Goal: Information Seeking & Learning: Learn about a topic

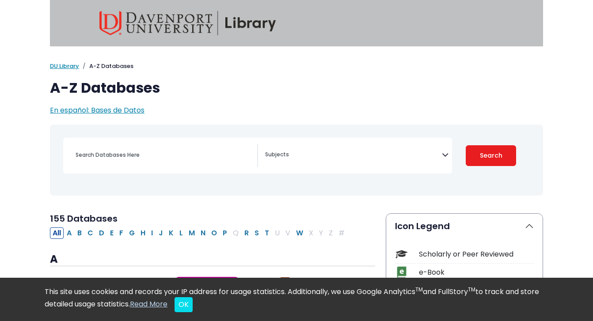
scroll to position [107, 0]
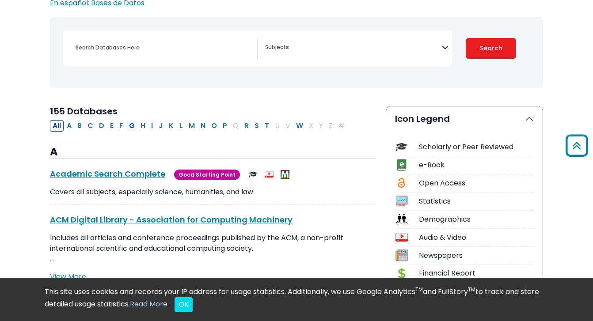
click at [132, 125] on button "G" at bounding box center [131, 125] width 11 height 11
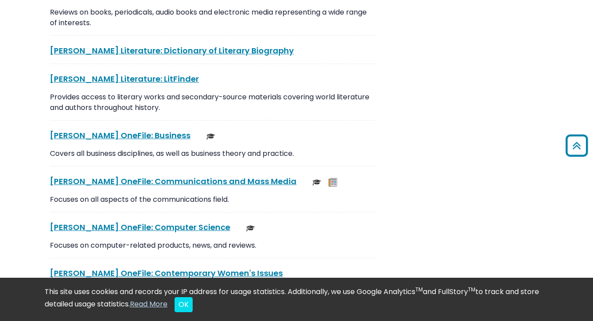
select select "Database Subject Filter"
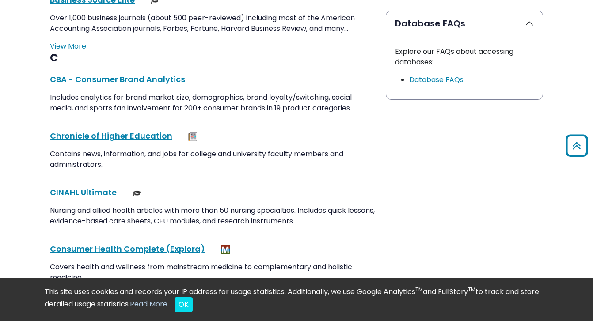
scroll to position [107, 0]
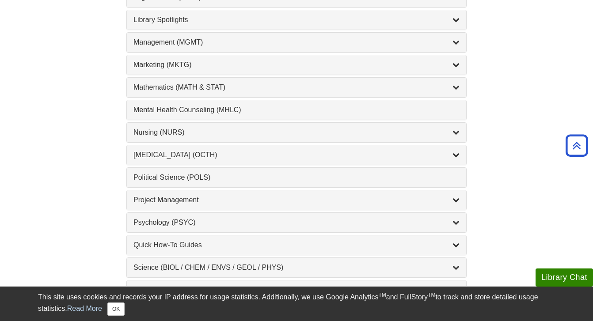
scroll to position [763, 0]
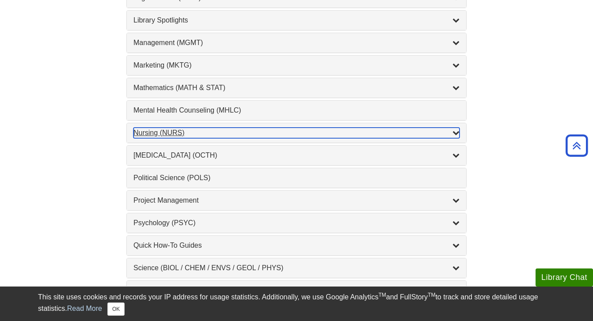
click at [458, 131] on icon "List of Subjects" at bounding box center [455, 132] width 7 height 7
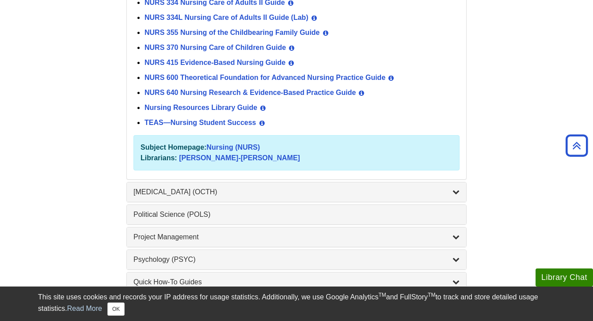
scroll to position [982, 0]
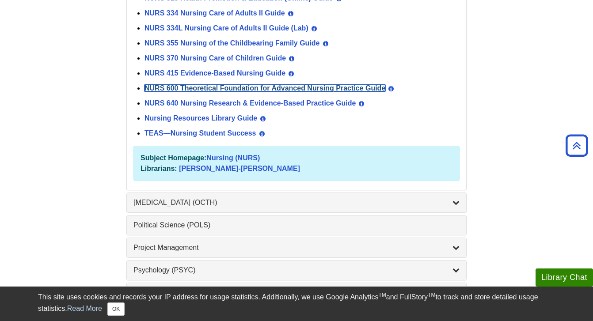
click at [211, 89] on link "NURS 600 Theoretical Foundation for Advanced Nursing Practice Guide" at bounding box center [264, 88] width 241 height 8
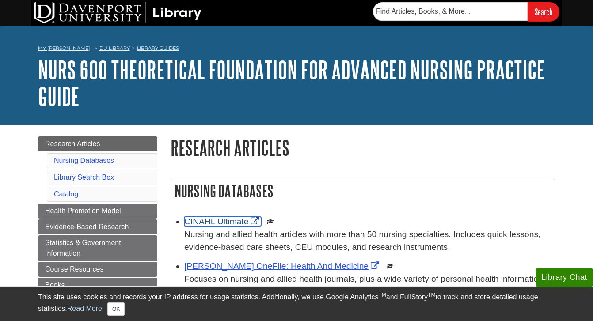
click at [220, 221] on link "CINAHL Ultimate" at bounding box center [222, 221] width 77 height 9
click at [234, 223] on link "CINAHL Ultimate" at bounding box center [222, 221] width 77 height 9
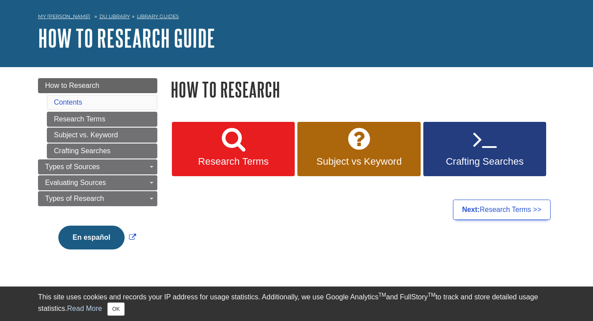
scroll to position [39, 0]
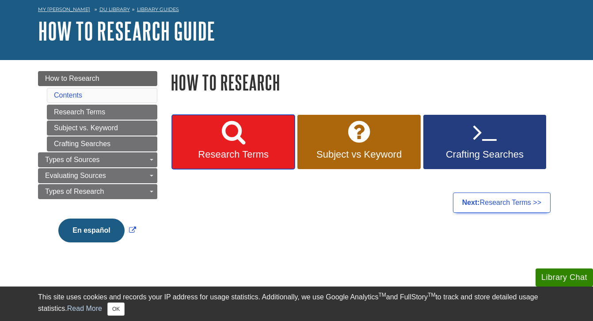
click at [257, 144] on link "Research Terms" at bounding box center [233, 142] width 123 height 55
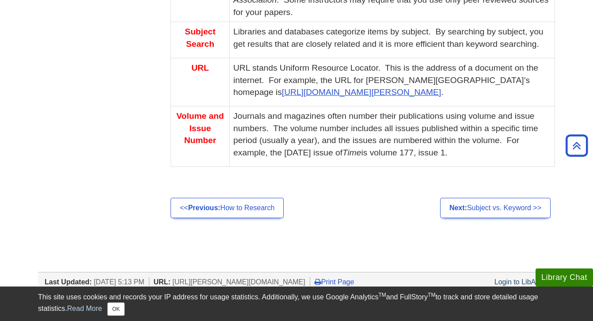
scroll to position [729, 0]
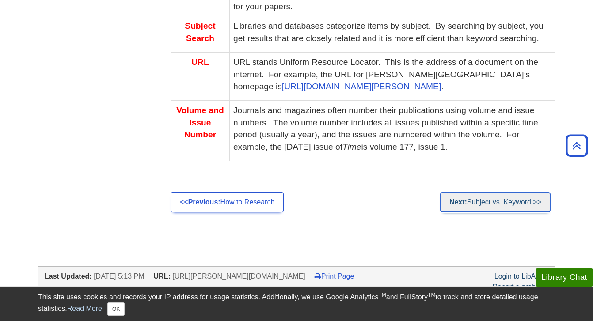
click at [510, 207] on link "Next: Subject vs. Keyword >>" at bounding box center [495, 202] width 110 height 20
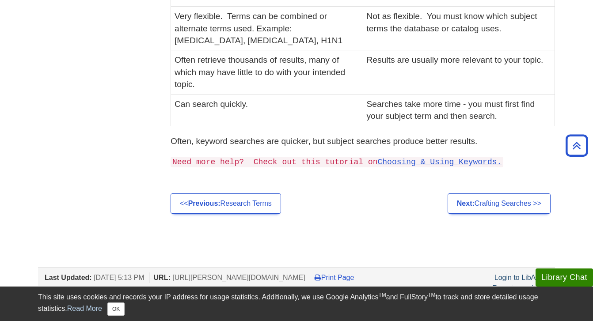
scroll to position [303, 0]
click at [523, 209] on link "Next: Crafting Searches >>" at bounding box center [498, 204] width 103 height 20
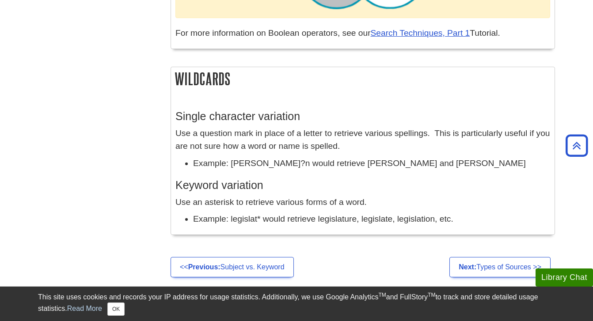
scroll to position [798, 0]
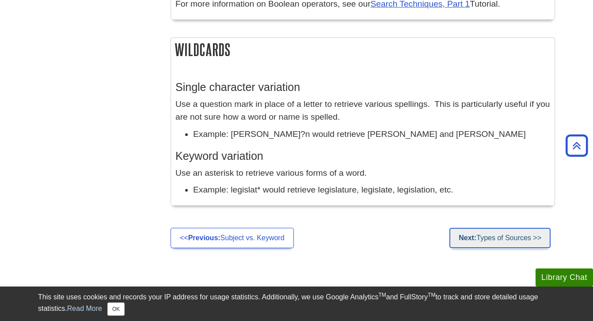
click at [517, 239] on link "Next: Types of Sources >>" at bounding box center [499, 238] width 101 height 20
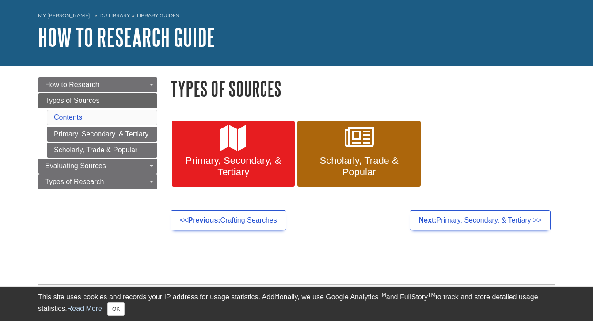
scroll to position [34, 0]
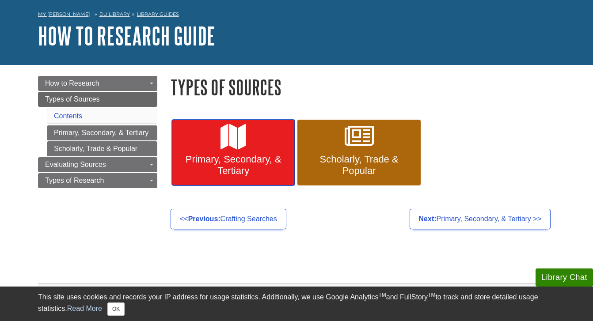
click at [246, 148] on link "Primary, Secondary, & Tertiary" at bounding box center [233, 153] width 123 height 66
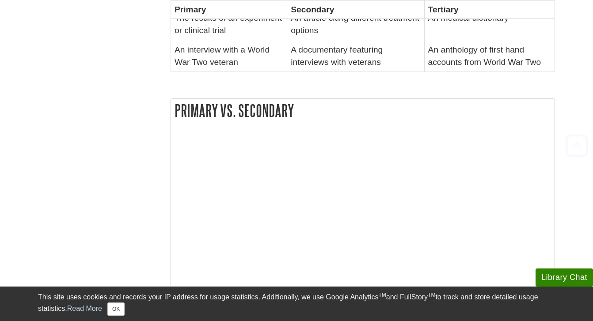
scroll to position [465, 0]
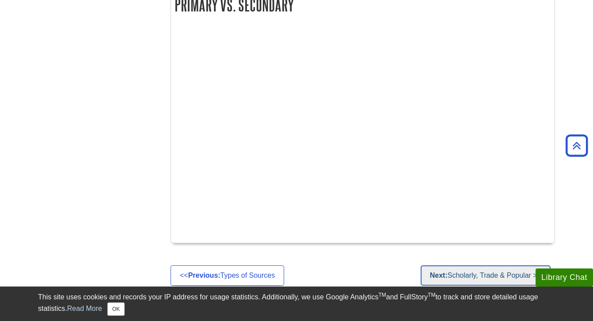
click at [466, 265] on link "Next: Scholarly, Trade & Popular >>" at bounding box center [485, 275] width 130 height 20
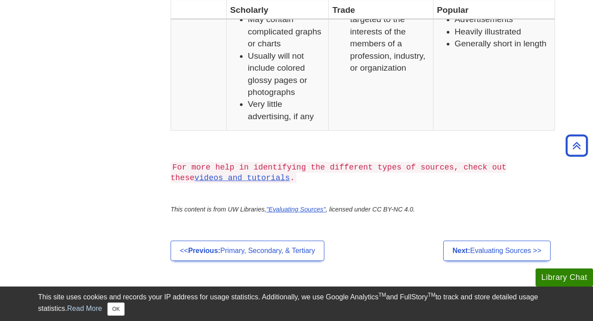
scroll to position [799, 0]
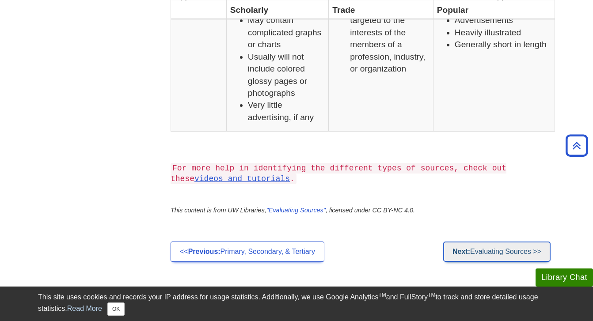
click at [507, 254] on link "Next: Evaluating Sources >>" at bounding box center [496, 252] width 107 height 20
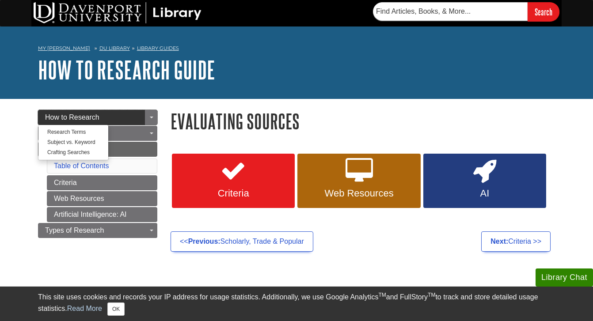
click at [106, 114] on link "How to Research" at bounding box center [97, 117] width 119 height 15
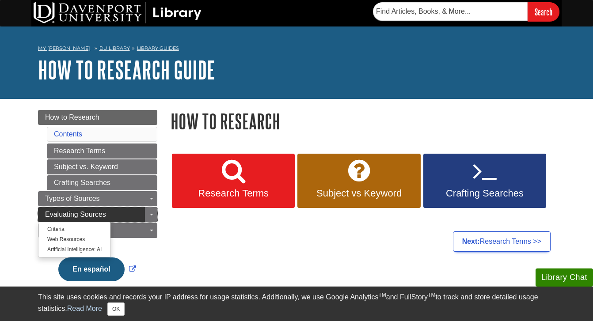
click at [139, 212] on link "Evaluating Sources" at bounding box center [97, 214] width 119 height 15
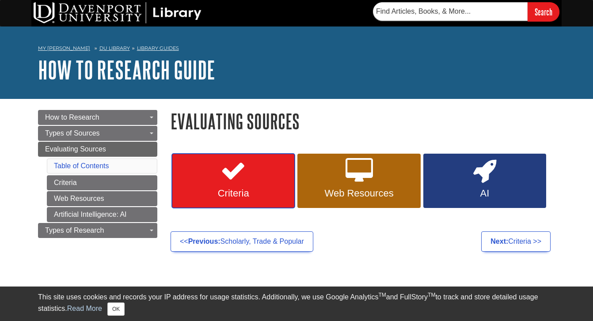
click at [247, 179] on link "Criteria" at bounding box center [233, 181] width 123 height 55
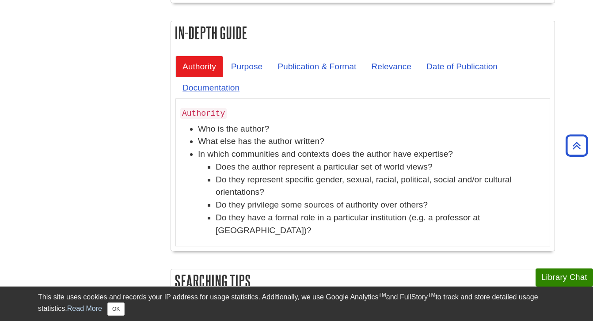
scroll to position [323, 0]
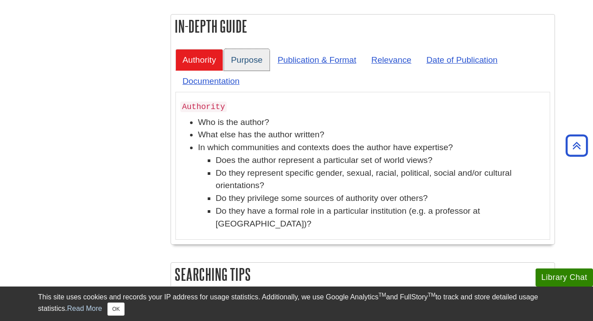
click at [259, 61] on link "Purpose" at bounding box center [246, 60] width 45 height 22
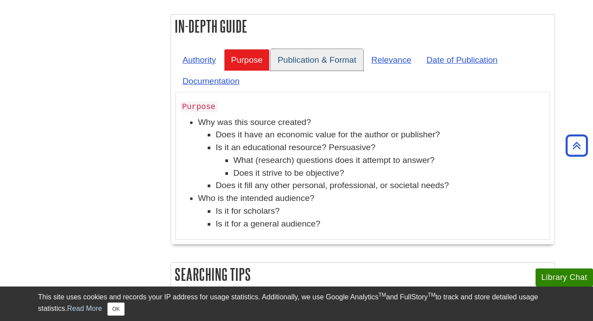
click at [303, 57] on link "Publication & Format" at bounding box center [316, 60] width 93 height 22
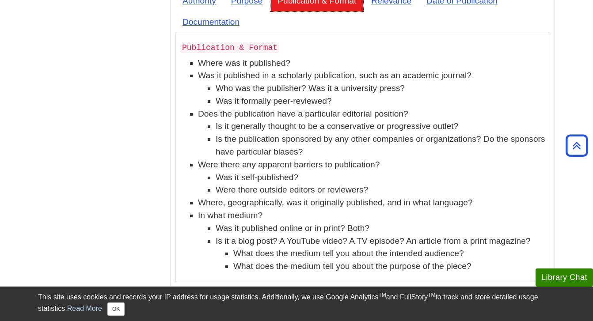
scroll to position [335, 0]
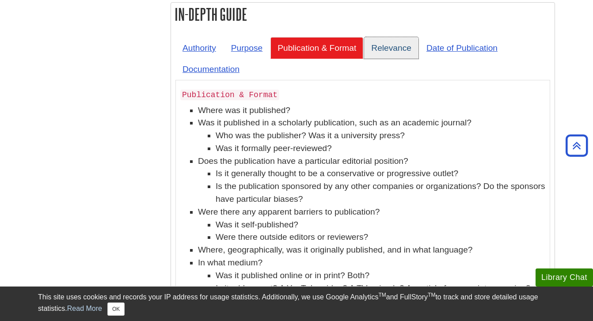
click at [390, 55] on link "Relevance" at bounding box center [391, 48] width 54 height 22
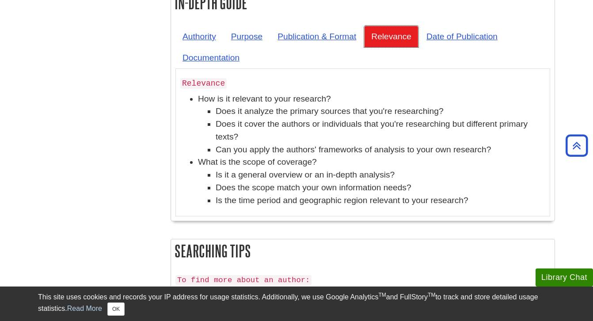
scroll to position [333, 0]
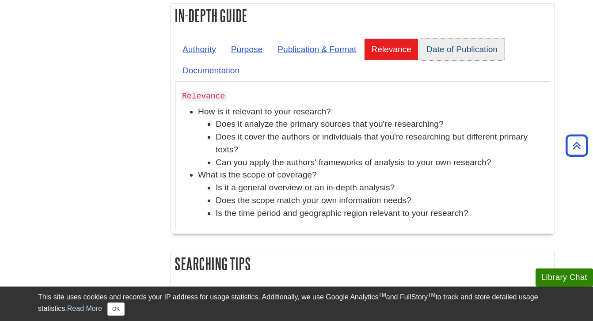
click at [465, 55] on link "Date of Publication" at bounding box center [461, 49] width 85 height 22
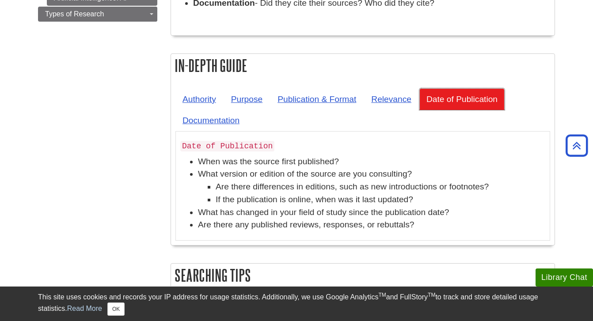
scroll to position [273, 0]
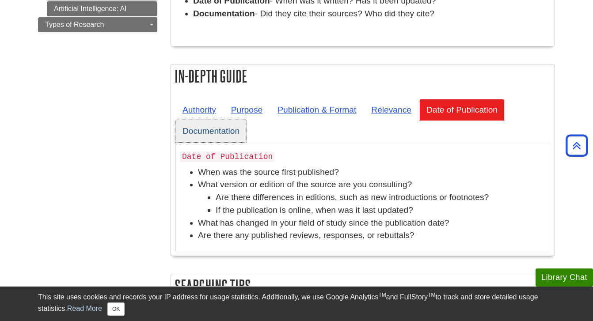
click at [233, 135] on link "Documentation" at bounding box center [210, 131] width 71 height 22
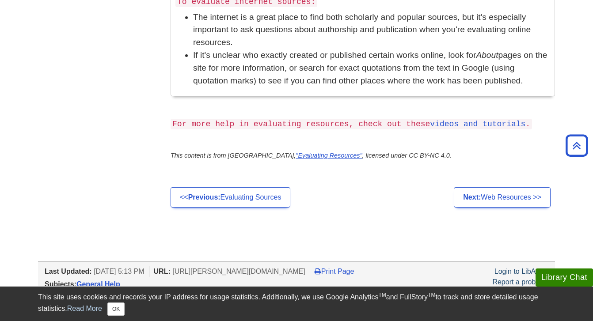
scroll to position [768, 0]
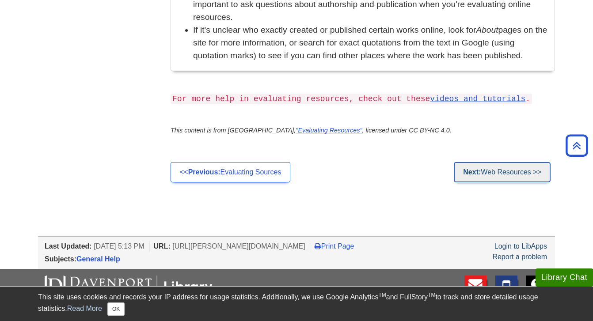
click at [506, 166] on link "Next: Web Resources >>" at bounding box center [502, 172] width 97 height 20
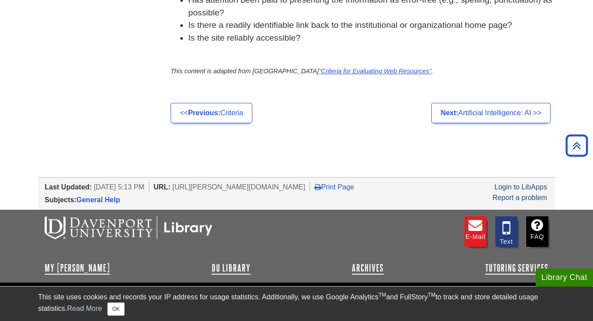
scroll to position [647, 0]
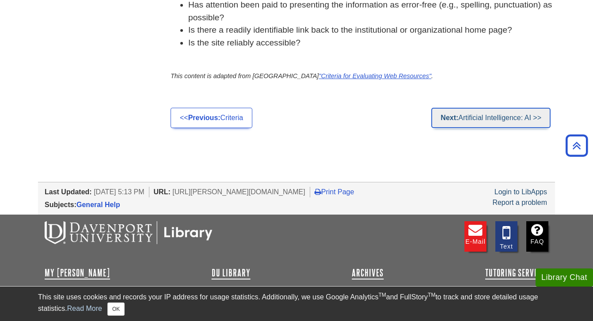
click at [480, 125] on link "Next: Artificial Intelligence: AI >>" at bounding box center [490, 118] width 119 height 20
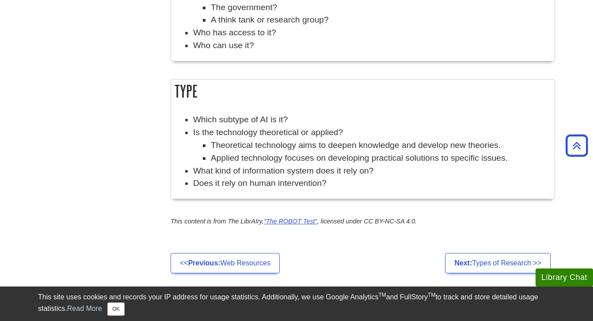
scroll to position [795, 0]
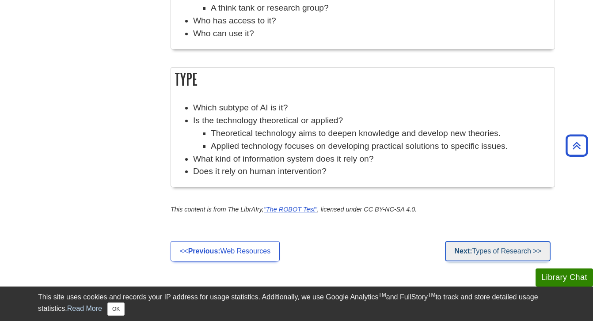
click at [507, 247] on link "Next: Types of Research >>" at bounding box center [498, 251] width 106 height 20
